Goal: Submit feedback/report problem

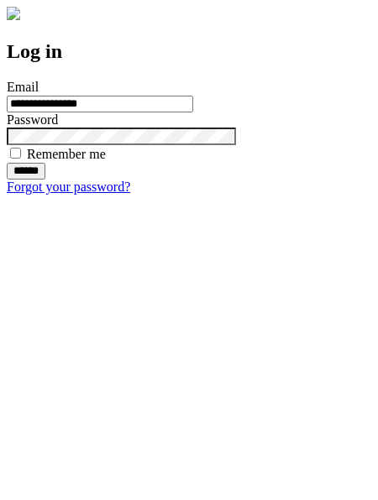
type input "**********"
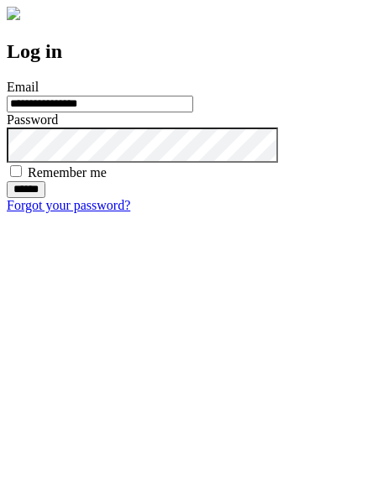
click at [45, 198] on input "******" at bounding box center [26, 189] width 39 height 17
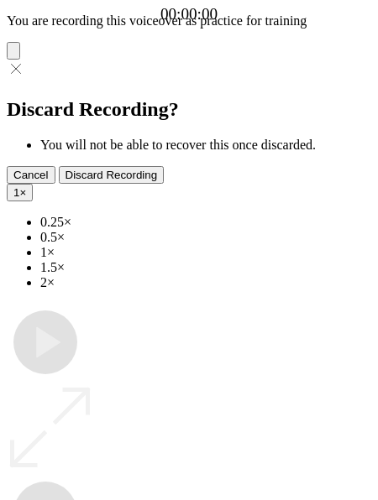
type input "**********"
